Goal: Information Seeking & Learning: Understand process/instructions

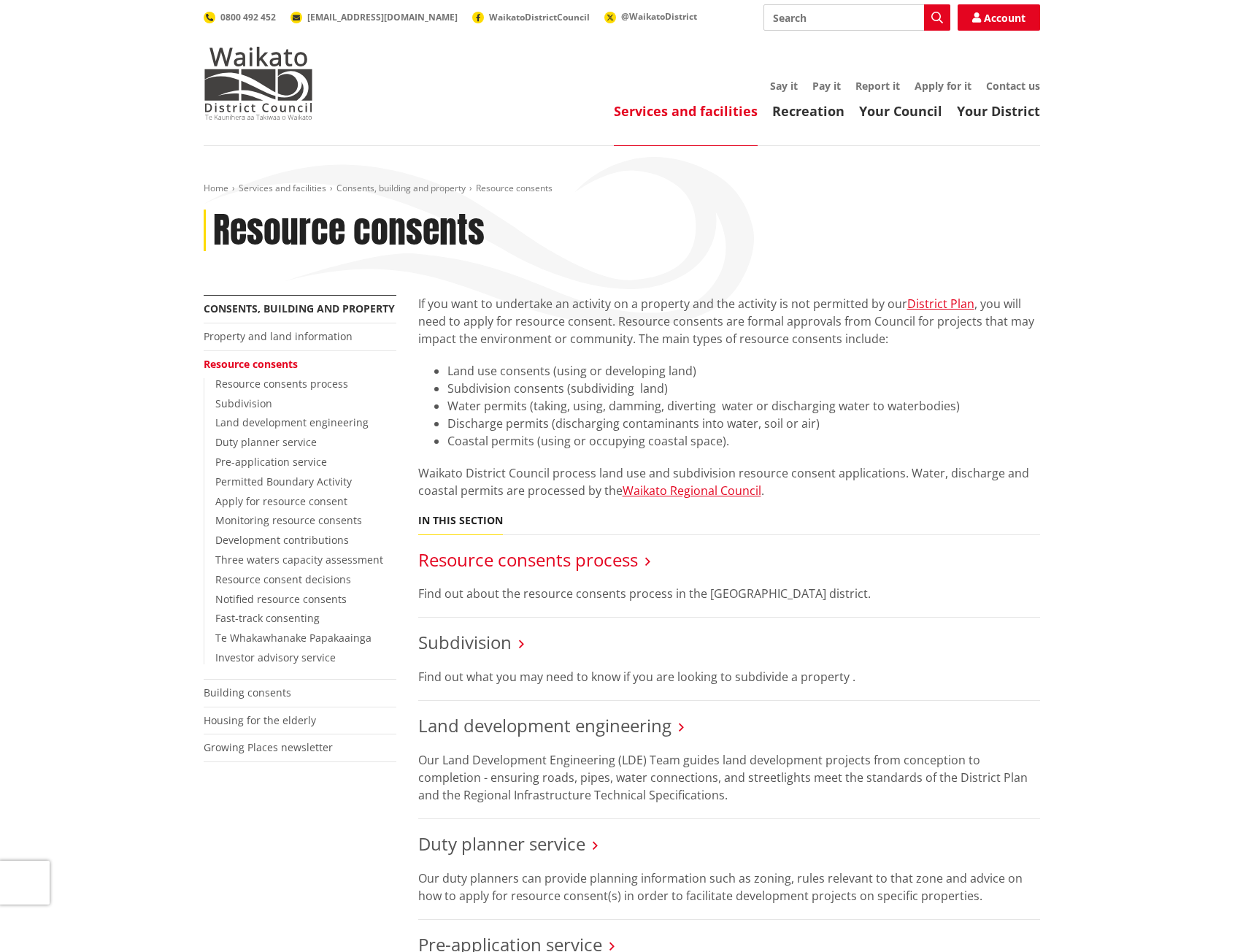
click at [568, 562] on link "Resource consents process" at bounding box center [528, 559] width 220 height 24
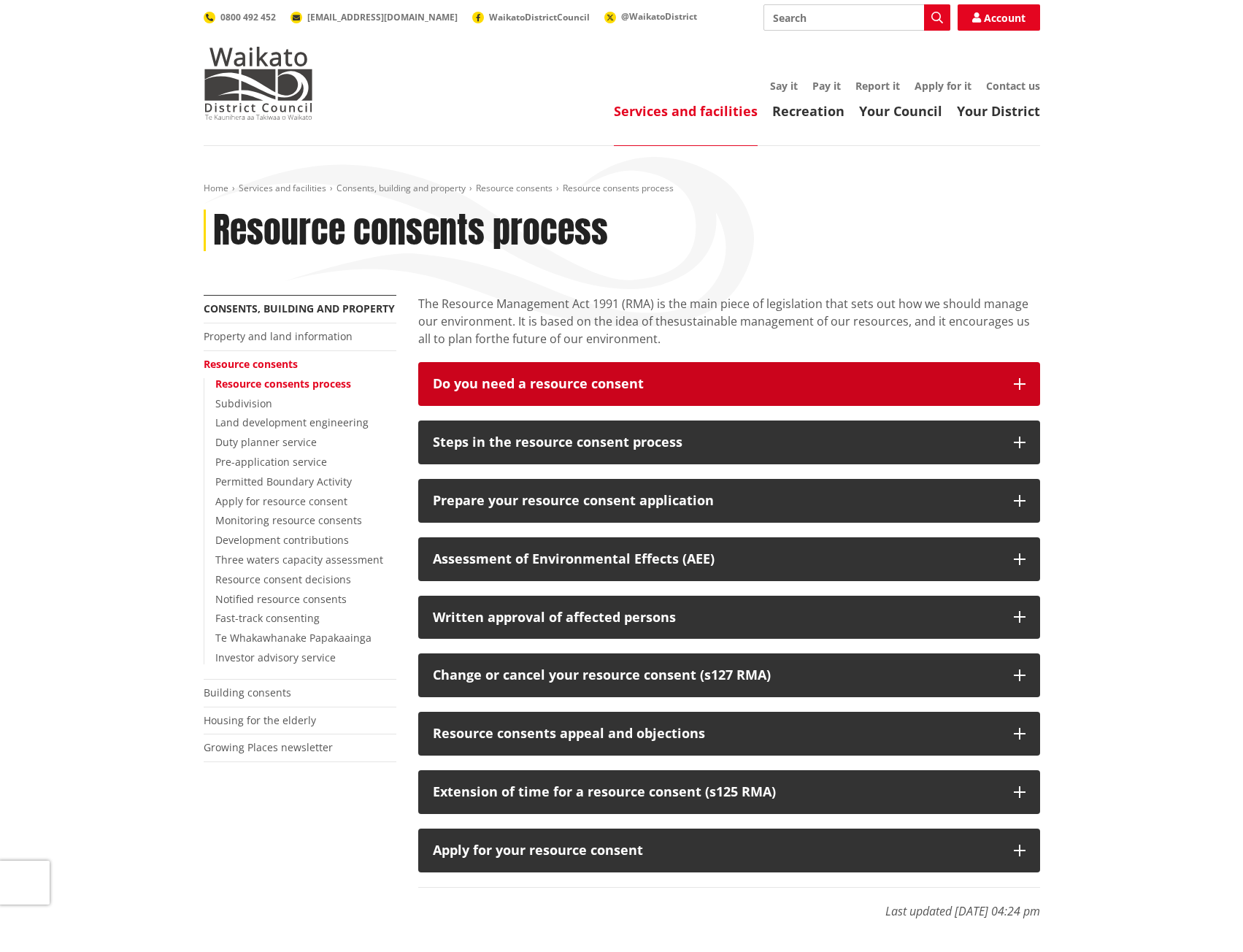
click at [547, 391] on div "Do you need a resource consent" at bounding box center [716, 384] width 566 height 15
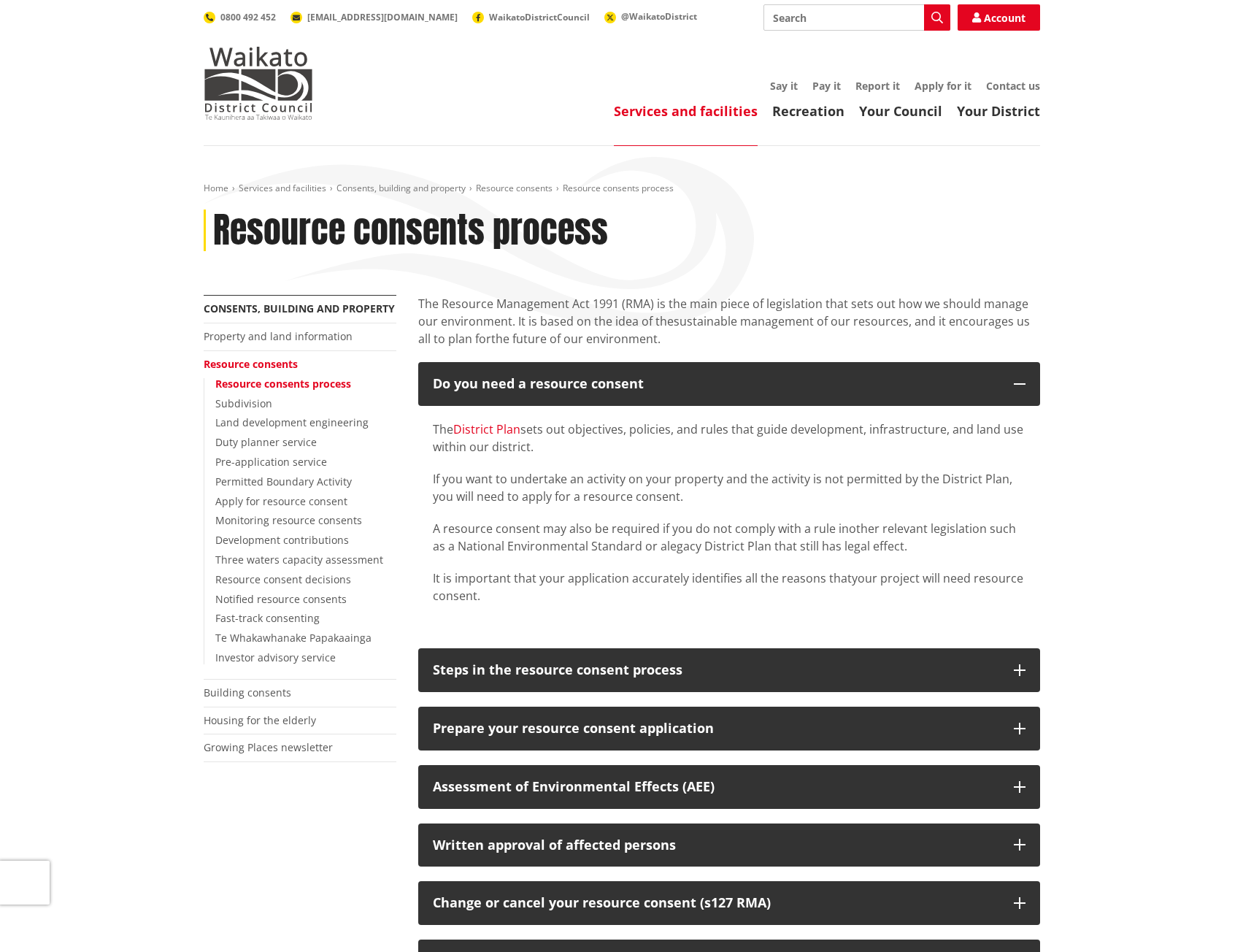
click at [486, 425] on link "District Plan" at bounding box center [487, 429] width 67 height 16
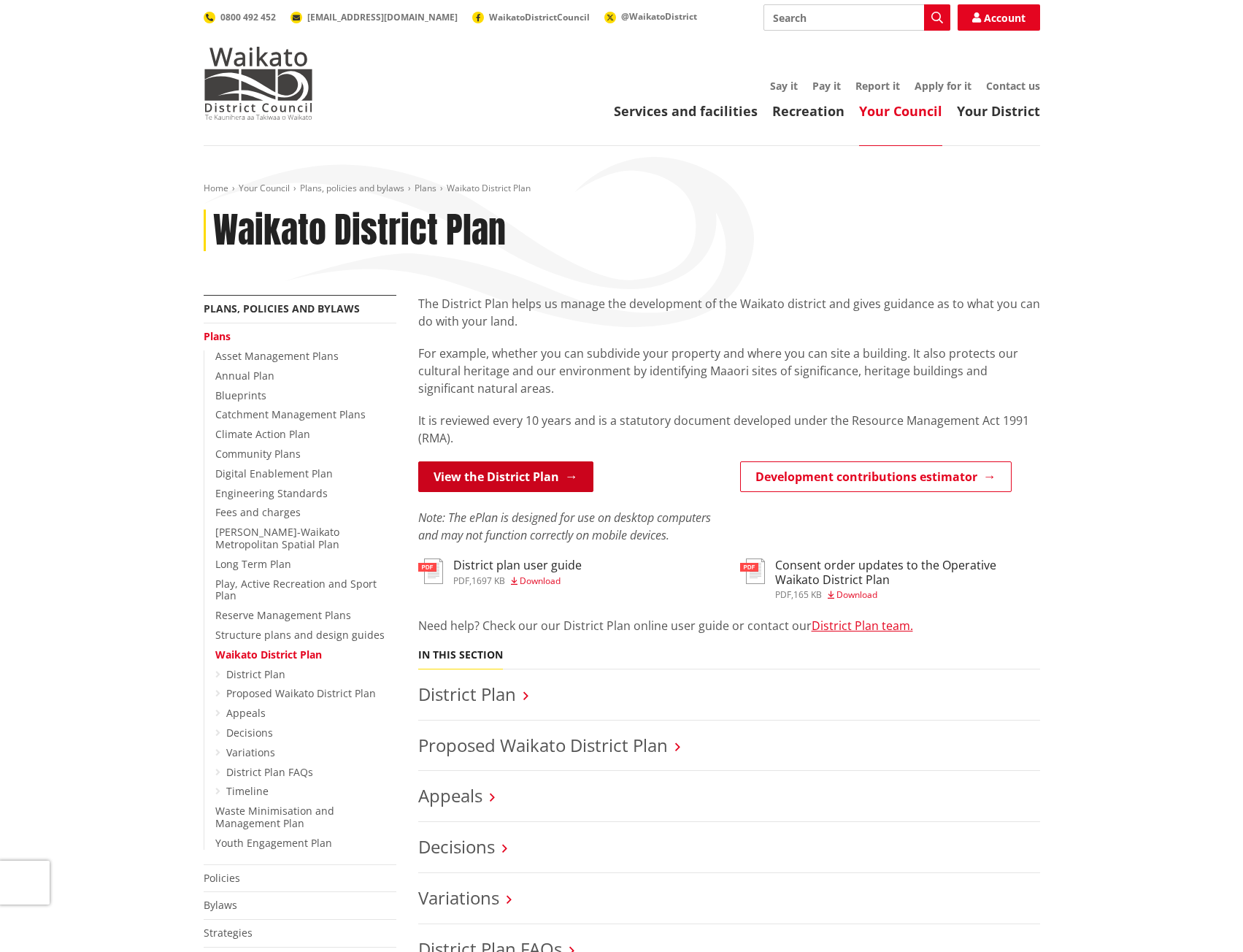
click at [554, 480] on link "View the District Plan" at bounding box center [506, 476] width 175 height 31
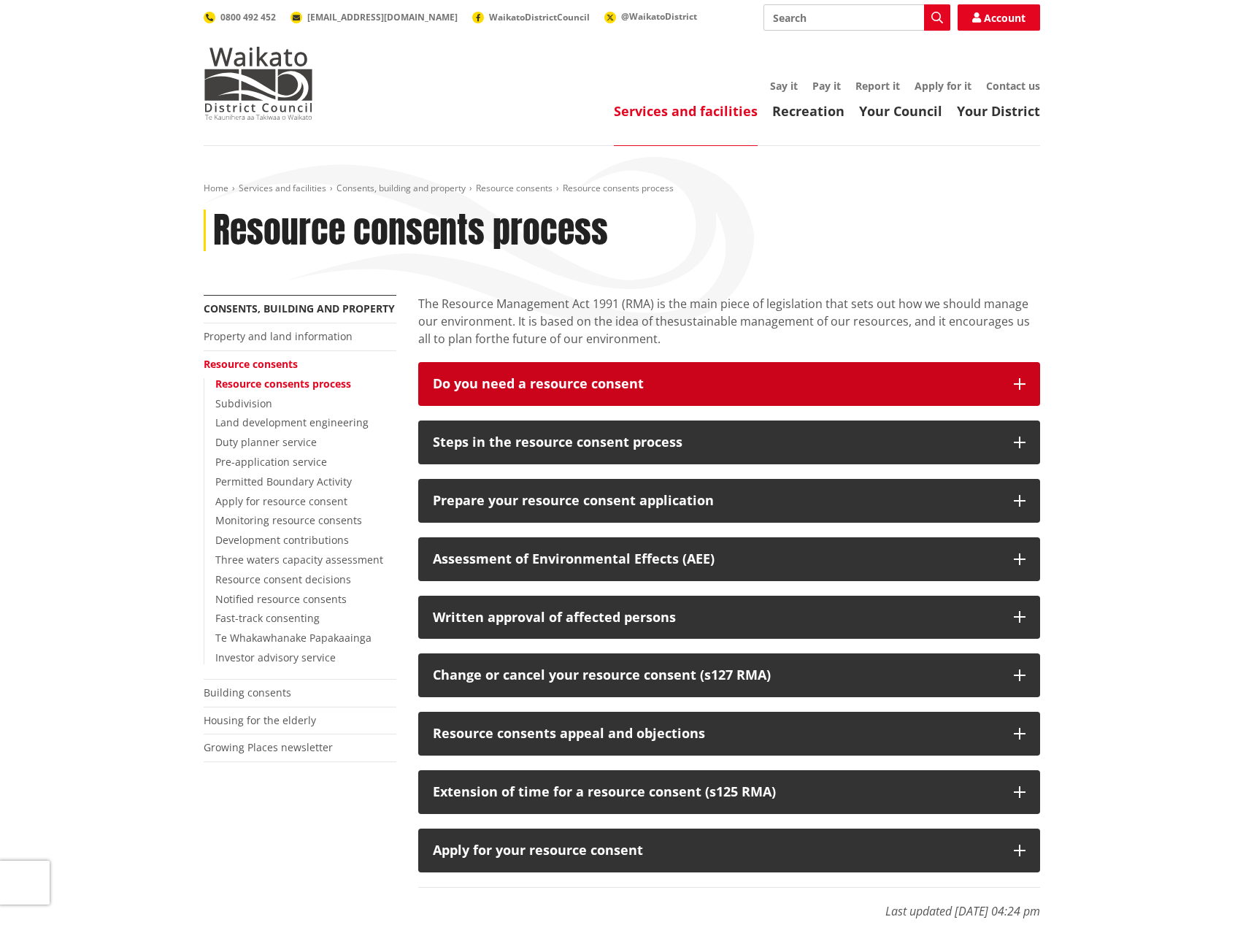
click at [500, 373] on button "Do you need a resource consent" at bounding box center [729, 384] width 622 height 44
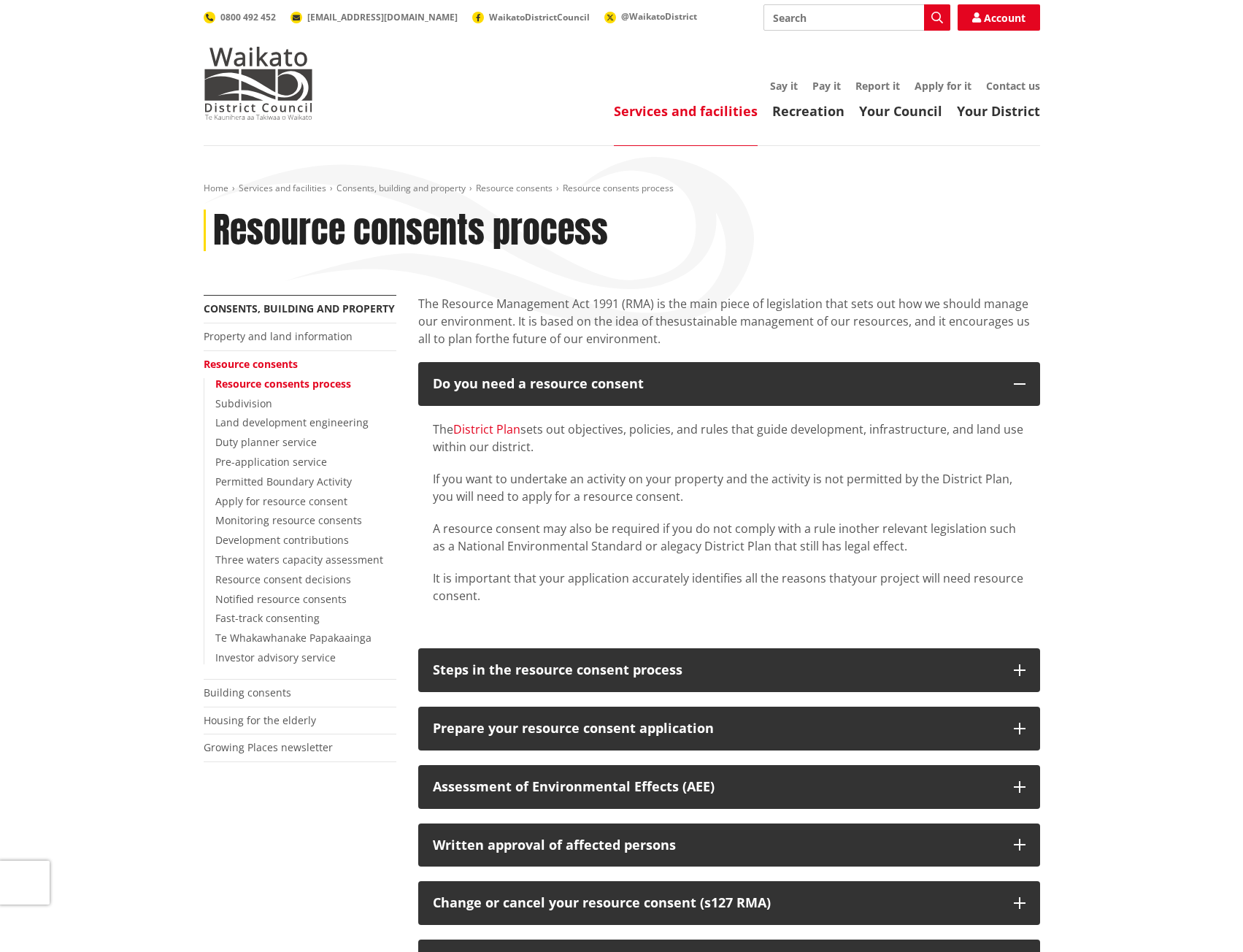
click at [471, 428] on link "District Plan" at bounding box center [487, 429] width 67 height 16
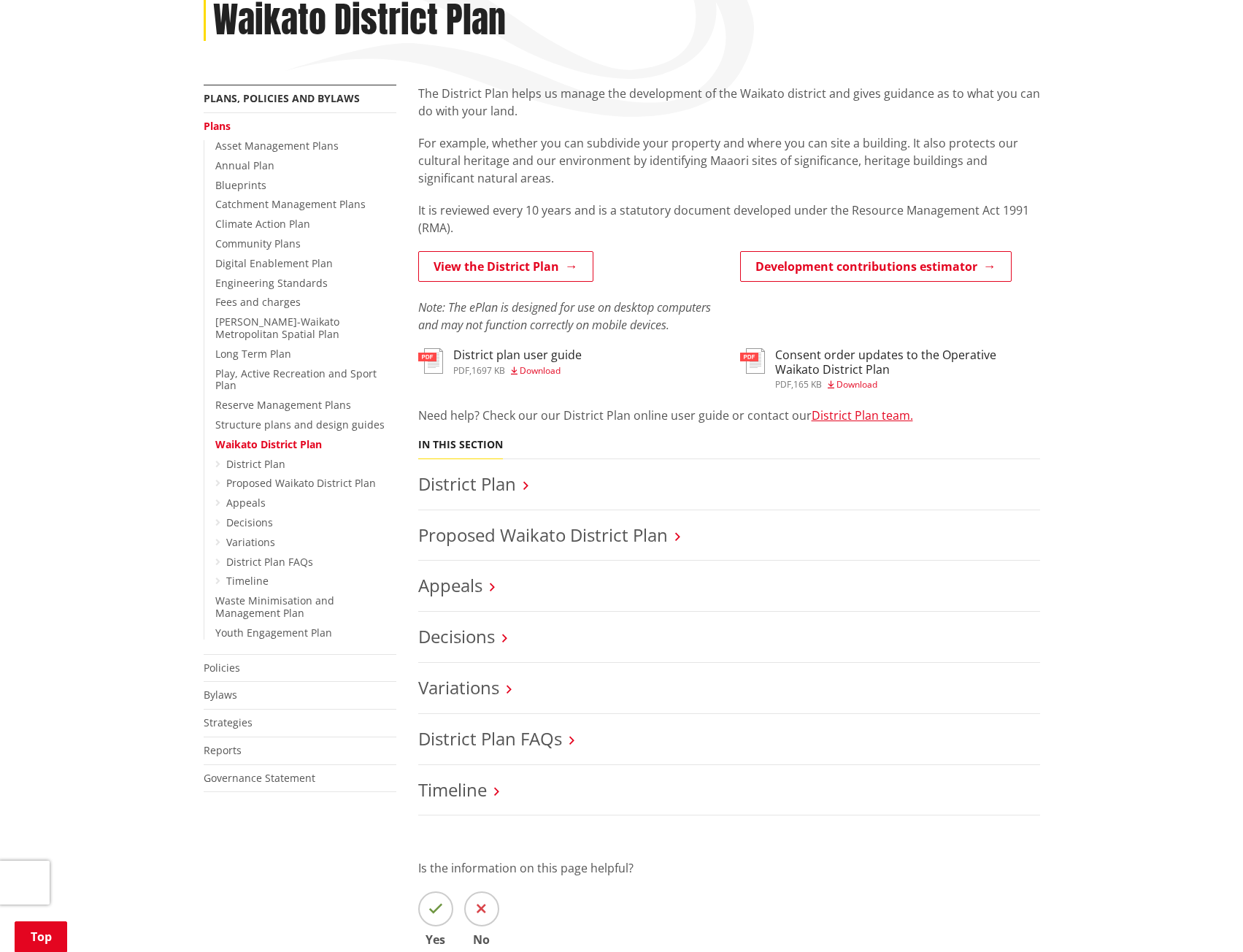
scroll to position [243, 0]
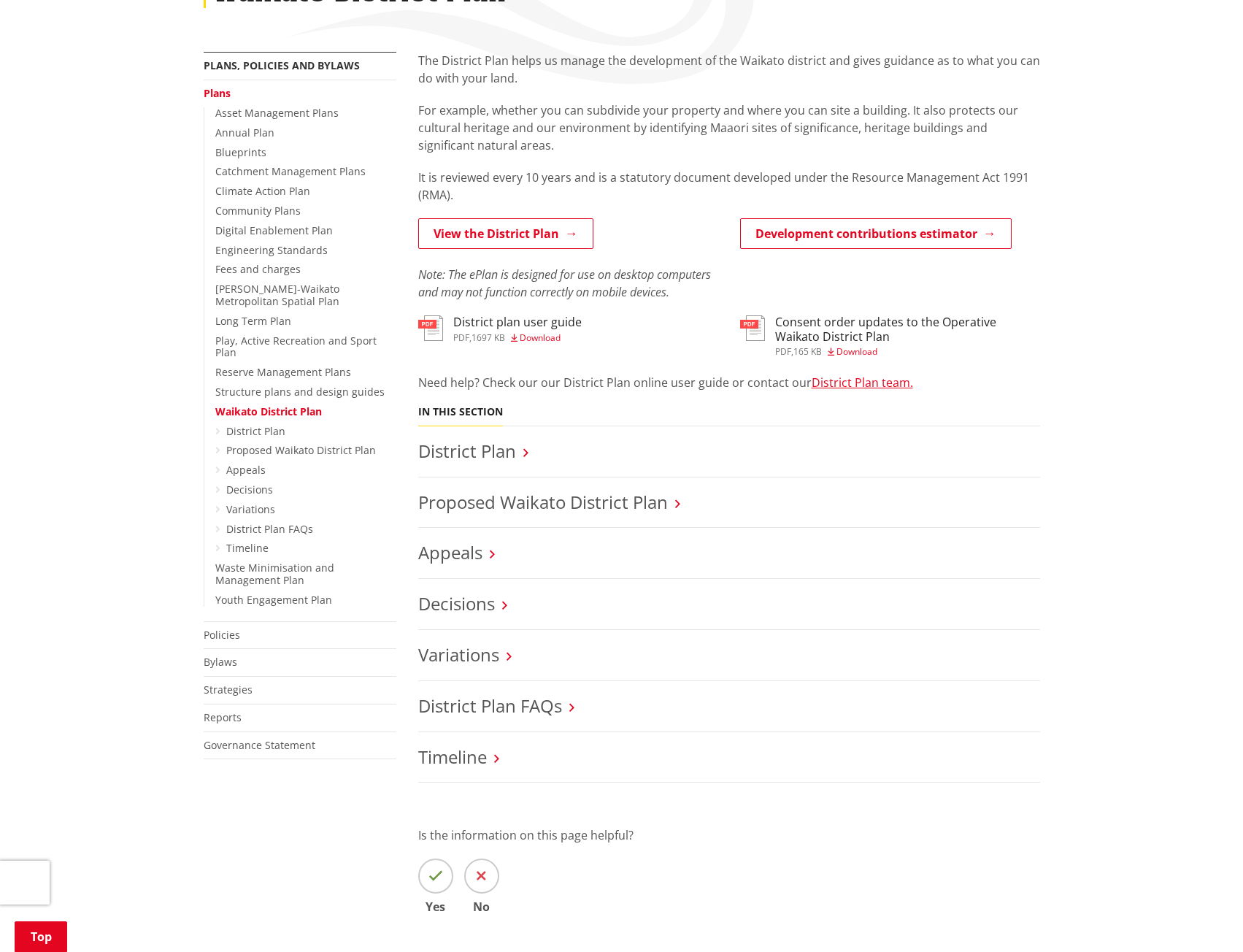
click at [517, 455] on h3 "District Plan" at bounding box center [729, 451] width 622 height 21
click at [526, 451] on icon at bounding box center [526, 453] width 5 height 13
click at [476, 454] on link "District Plan" at bounding box center [467, 451] width 98 height 24
click at [218, 426] on icon at bounding box center [217, 431] width 5 height 10
click at [217, 426] on icon at bounding box center [217, 431] width 5 height 10
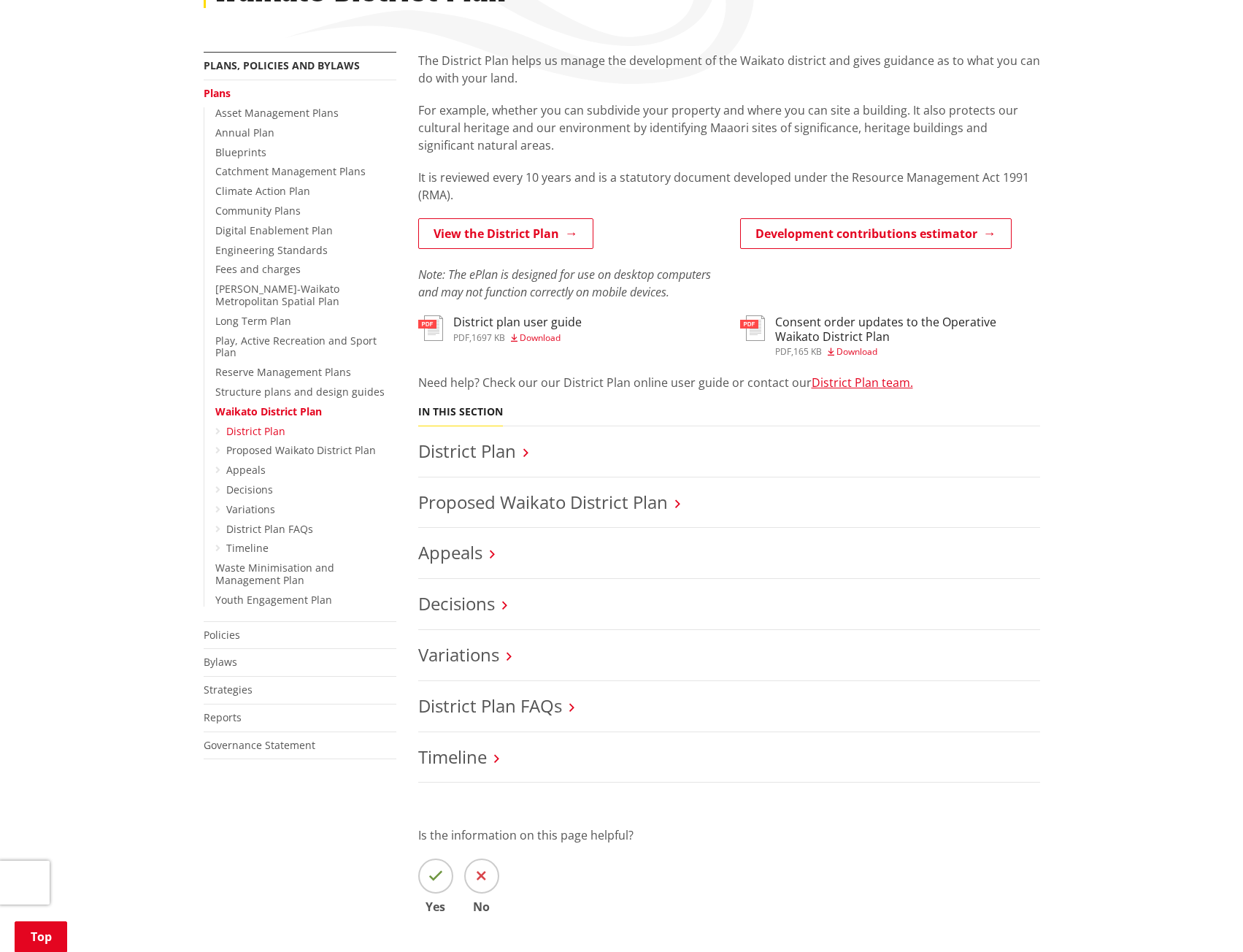
click at [232, 424] on link "District Plan" at bounding box center [255, 431] width 59 height 14
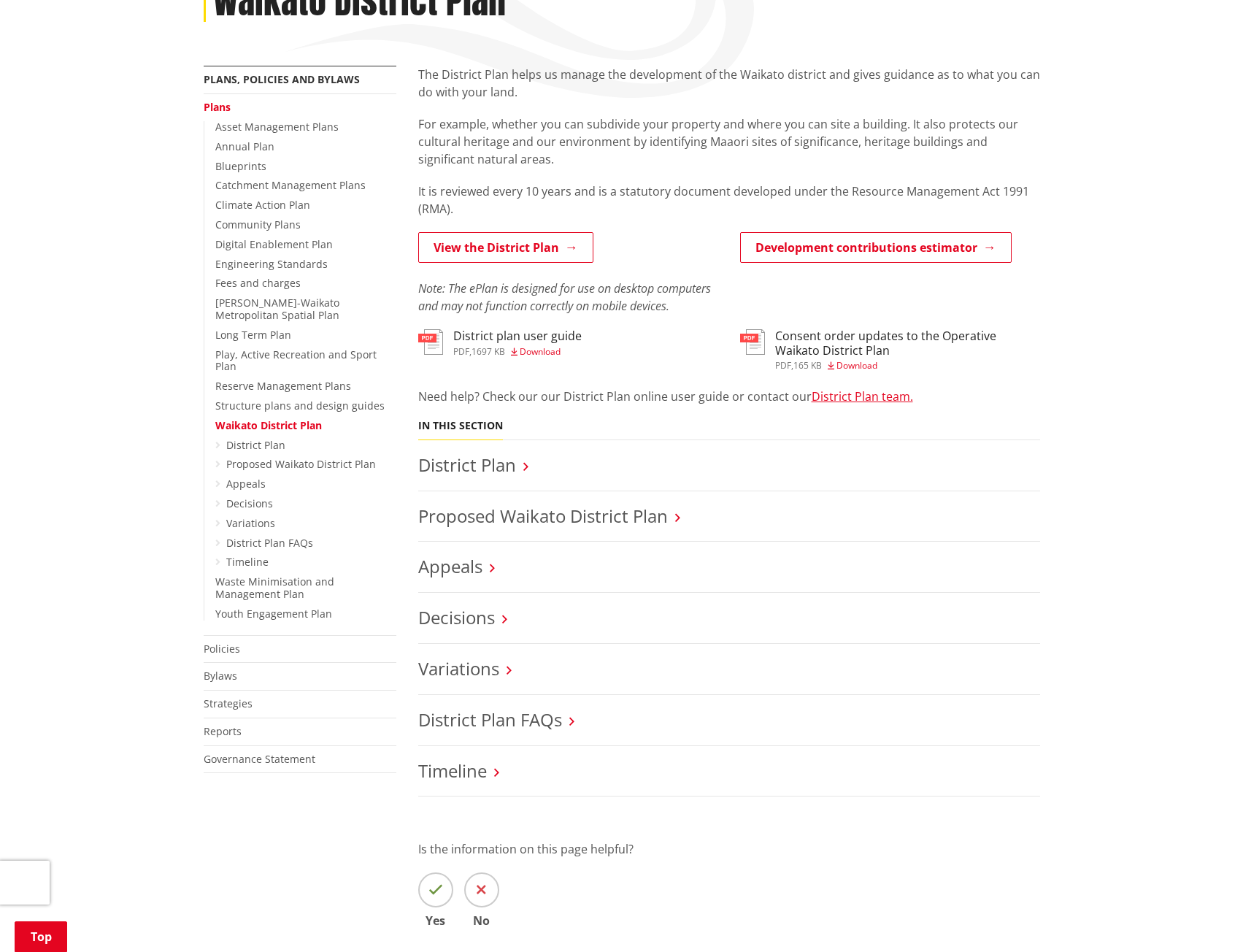
scroll to position [243, 0]
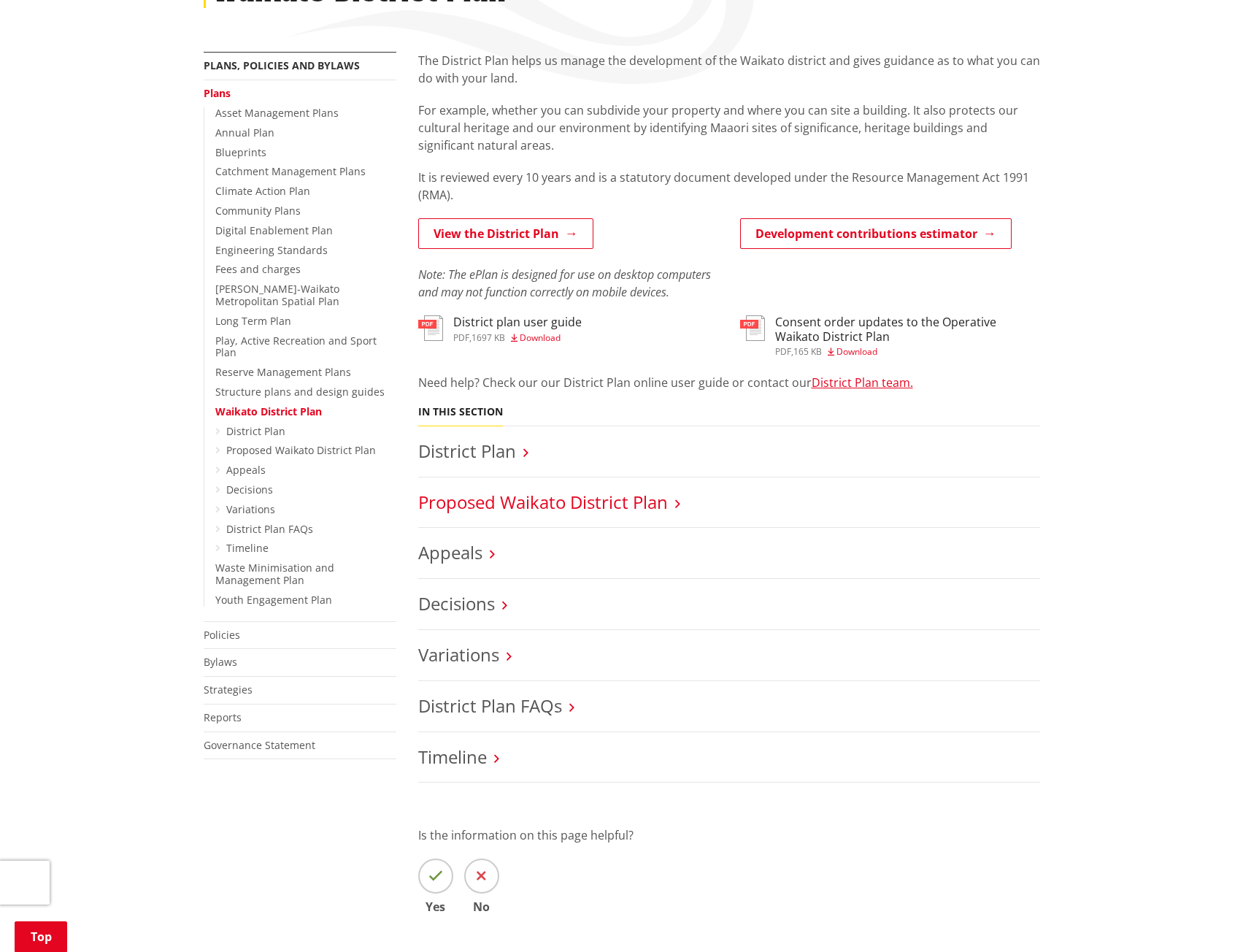
click at [528, 498] on link "Proposed Waikato District Plan" at bounding box center [543, 502] width 249 height 24
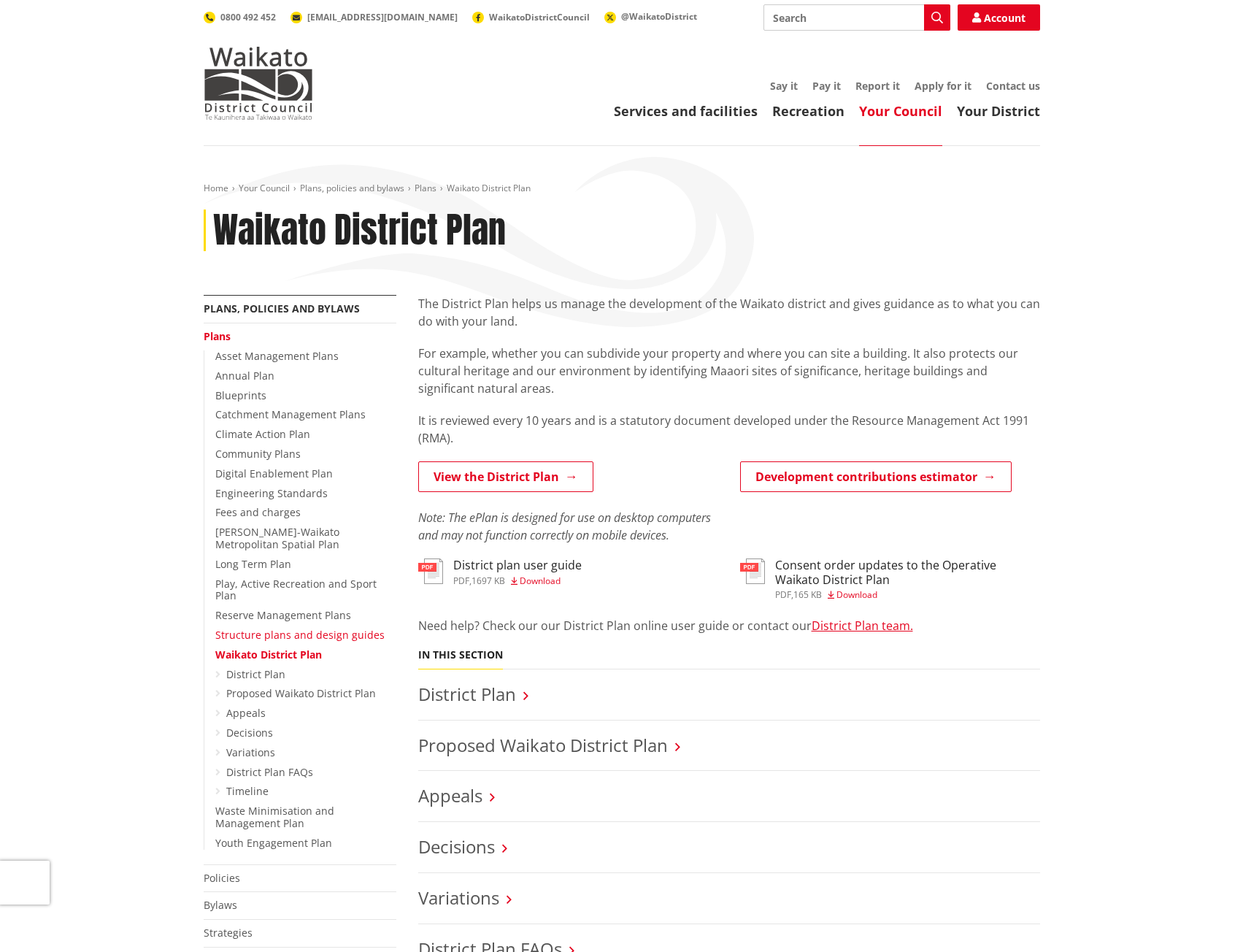
click at [300, 628] on link "Structure plans and design guides" at bounding box center [299, 635] width 169 height 14
